Goal: Check status: Check status

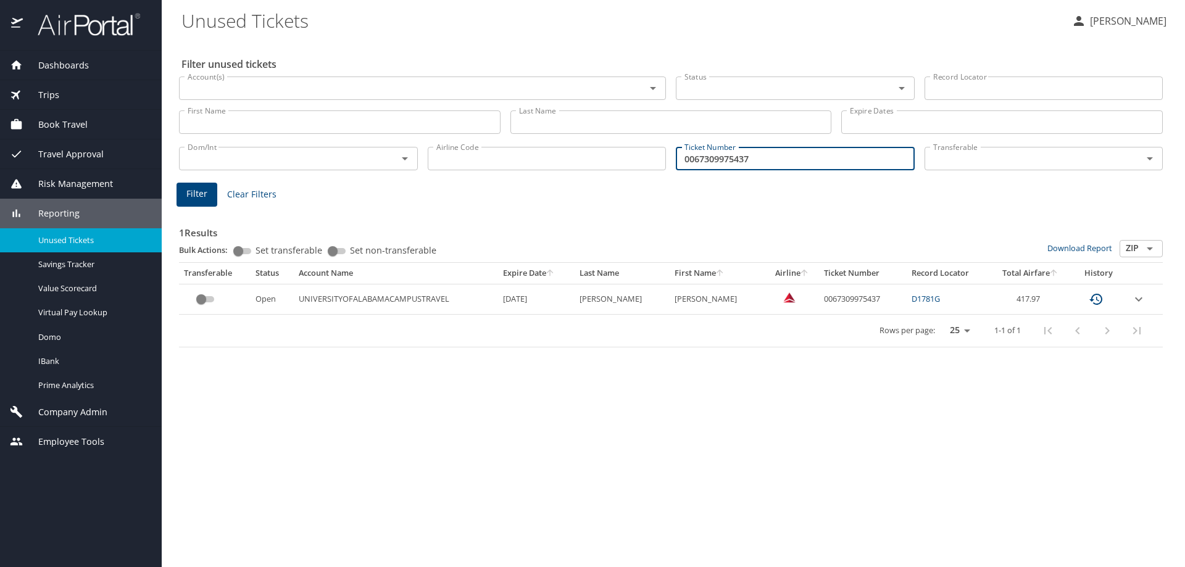
click at [786, 152] on input "0067309975437" at bounding box center [795, 158] width 239 height 23
type input "0167311294478"
drag, startPoint x: 787, startPoint y: 196, endPoint x: 776, endPoint y: 196, distance: 10.5
click at [777, 196] on div "Filter Clear Filters" at bounding box center [671, 195] width 989 height 24
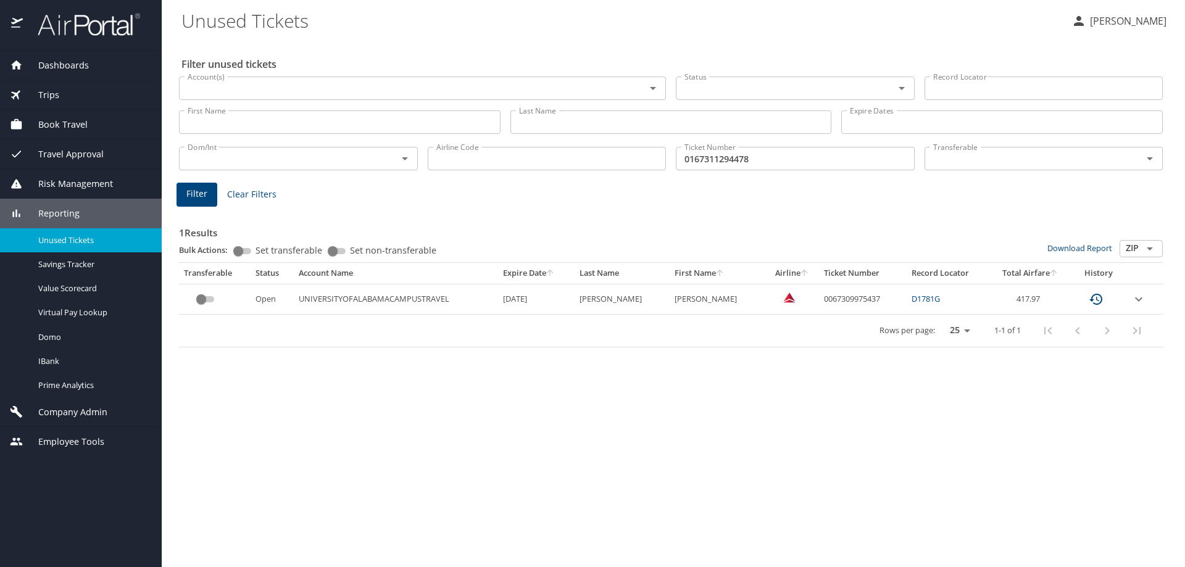
click at [206, 193] on span "Filter" at bounding box center [196, 193] width 21 height 15
click at [813, 296] on td "0167311294478" at bounding box center [847, 299] width 93 height 30
copy td "0167311294478"
click at [811, 300] on td "0167311294478" at bounding box center [847, 299] width 93 height 30
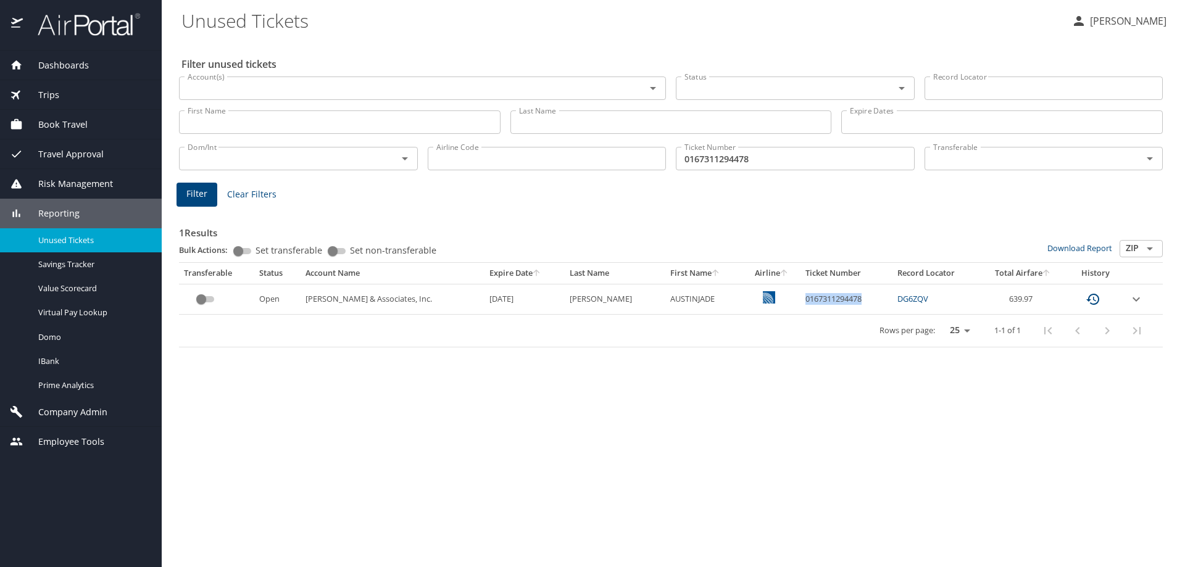
click at [811, 300] on td "0167311294478" at bounding box center [847, 299] width 93 height 30
click at [801, 296] on td "0167311294478" at bounding box center [847, 299] width 93 height 30
click at [802, 296] on td "0167311294478" at bounding box center [847, 299] width 93 height 30
click at [829, 306] on td "0167311294478" at bounding box center [847, 299] width 93 height 30
click at [827, 296] on td "0167311294478" at bounding box center [847, 299] width 93 height 30
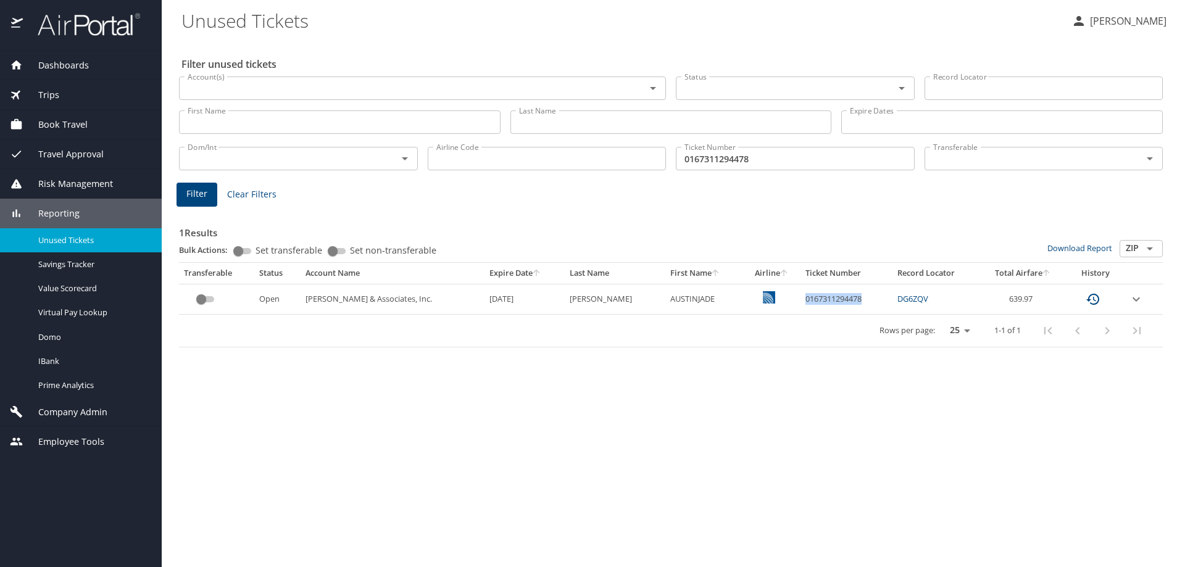
click at [827, 296] on td "0167311294478" at bounding box center [847, 299] width 93 height 30
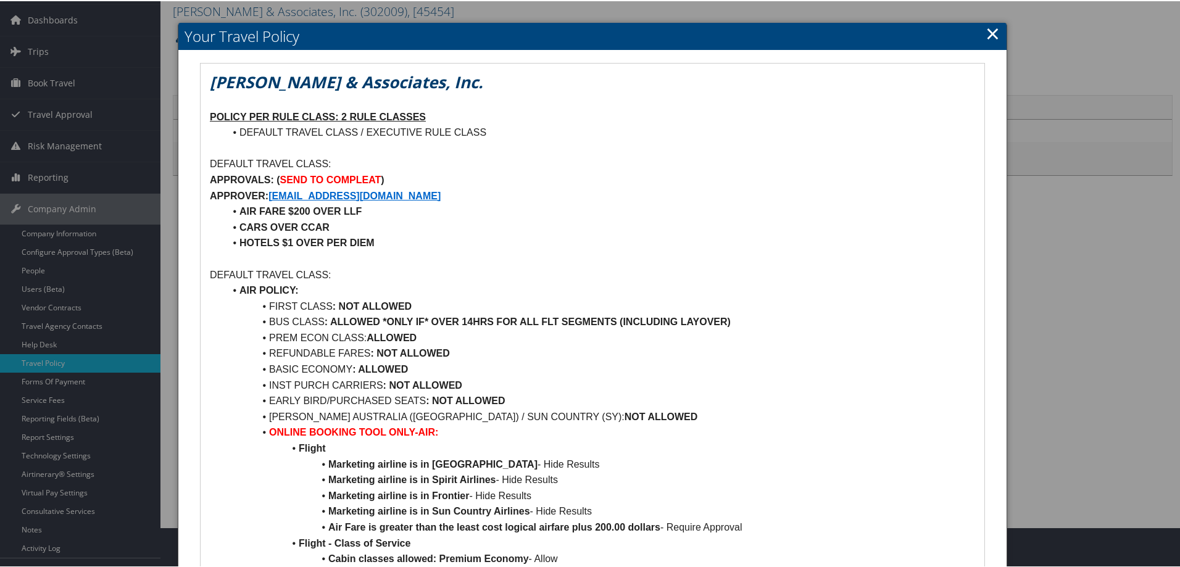
scroll to position [62, 0]
